Goal: Task Accomplishment & Management: Use online tool/utility

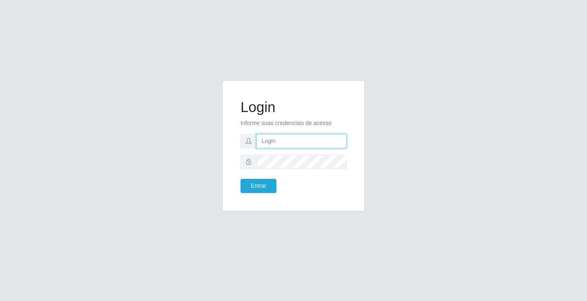
click at [263, 142] on input "text" at bounding box center [301, 141] width 90 height 14
type input "[PERSON_NAME]"
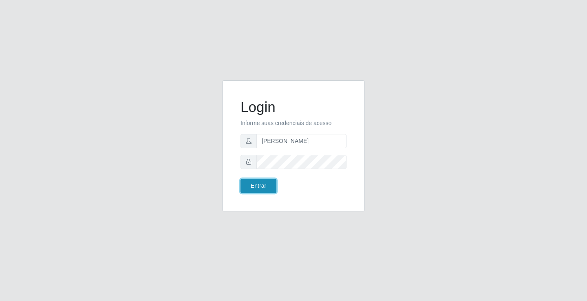
click at [253, 188] on button "Entrar" at bounding box center [258, 186] width 36 height 14
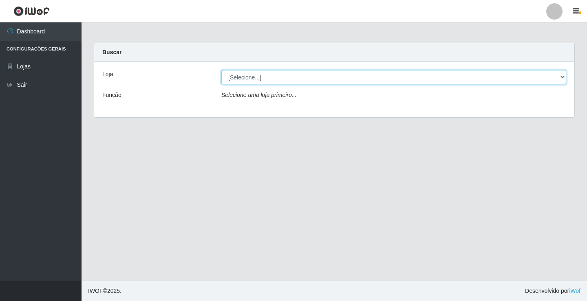
click at [256, 80] on select "[Selecione...] Ideal - Conceição" at bounding box center [393, 77] width 345 height 14
select select "231"
click at [221, 70] on select "[Selecione...] Ideal - Conceição" at bounding box center [393, 77] width 345 height 14
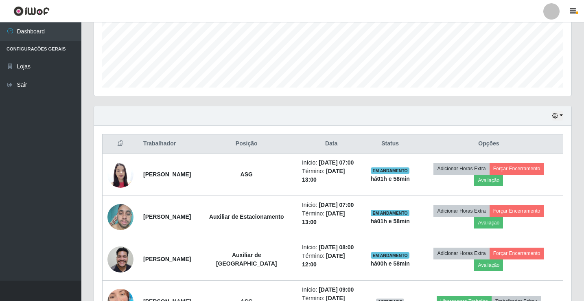
scroll to position [244, 0]
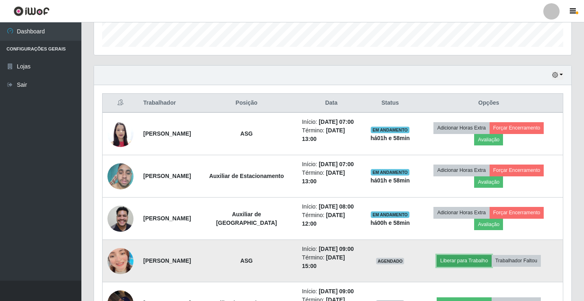
click at [477, 261] on button "Liberar para Trabalho" at bounding box center [464, 260] width 55 height 11
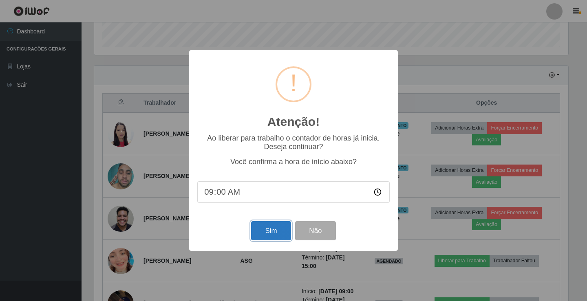
click at [270, 233] on button "Sim" at bounding box center [271, 230] width 40 height 19
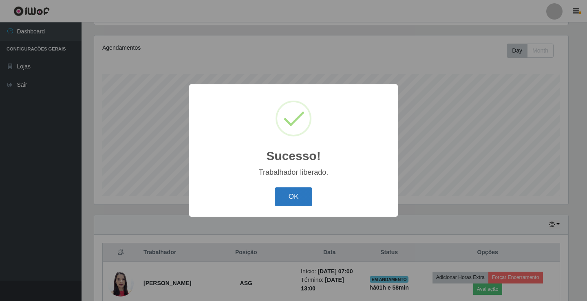
click at [288, 199] on button "OK" at bounding box center [294, 196] width 38 height 19
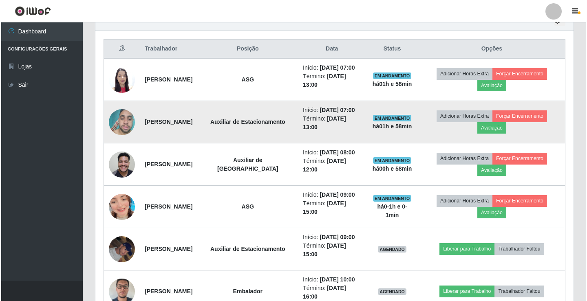
scroll to position [339, 0]
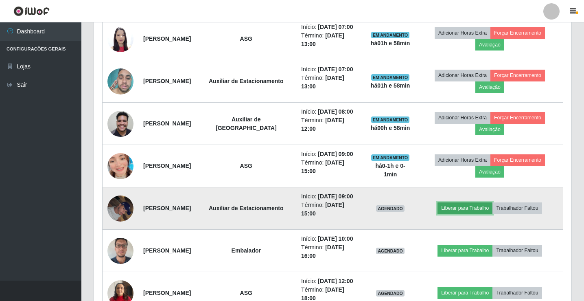
click at [482, 214] on button "Liberar para Trabalho" at bounding box center [465, 207] width 55 height 11
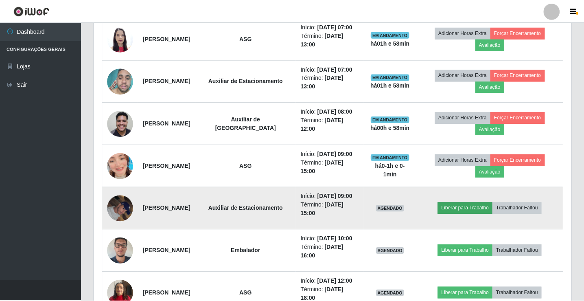
scroll to position [169, 474]
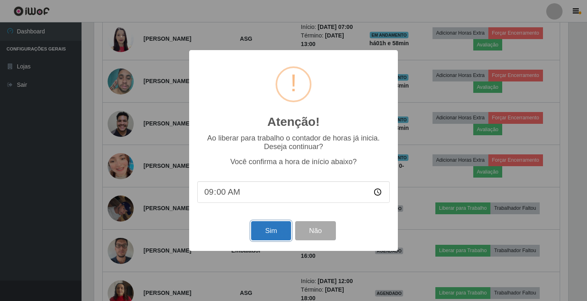
click at [264, 233] on button "Sim" at bounding box center [271, 230] width 40 height 19
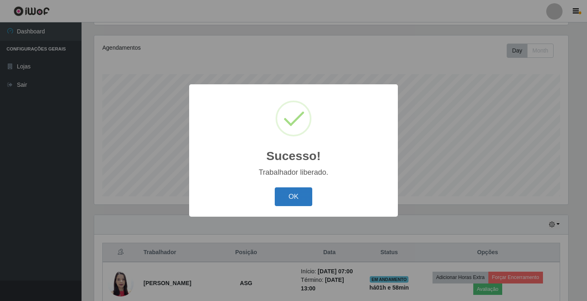
click at [285, 194] on button "OK" at bounding box center [294, 196] width 38 height 19
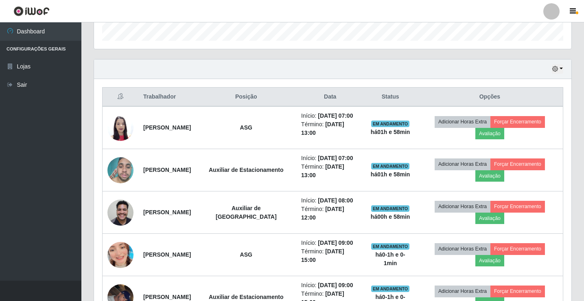
scroll to position [258, 0]
